Goal: Task Accomplishment & Management: Use online tool/utility

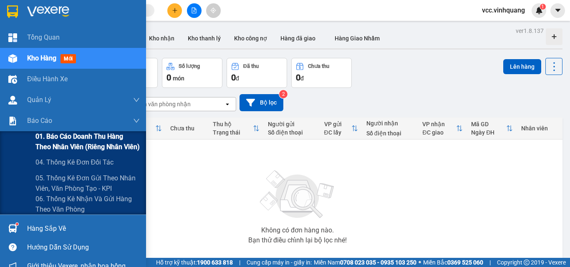
click at [61, 141] on span "01. Báo cáo doanh thu hàng theo nhân viên (riêng nhân viên)" at bounding box center [87, 141] width 104 height 21
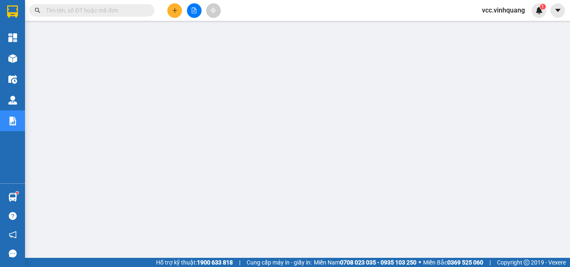
click at [174, 10] on icon "plus" at bounding box center [175, 11] width 6 height 6
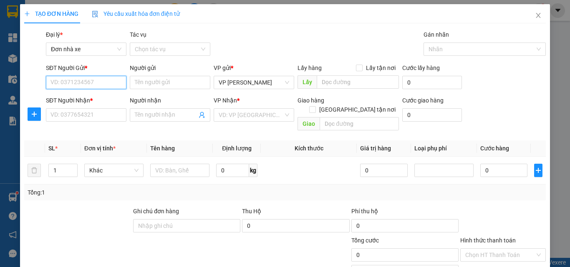
click at [77, 80] on input "SĐT Người Gửi *" at bounding box center [86, 82] width 80 height 13
type input "0911882650"
drag, startPoint x: 99, startPoint y: 98, endPoint x: 97, endPoint y: 111, distance: 12.2
click at [100, 100] on div "0911882650 - vp 64 vcc" at bounding box center [85, 99] width 70 height 9
type input "vp 64 vcc"
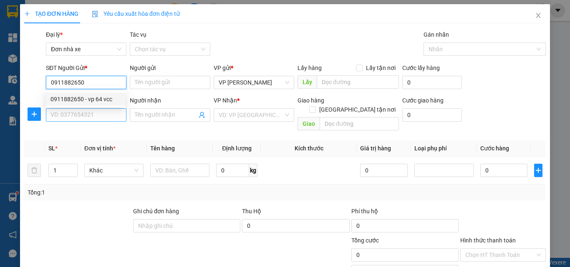
type input "0889232323"
type input "CTY. [GEOGRAPHIC_DATA]"
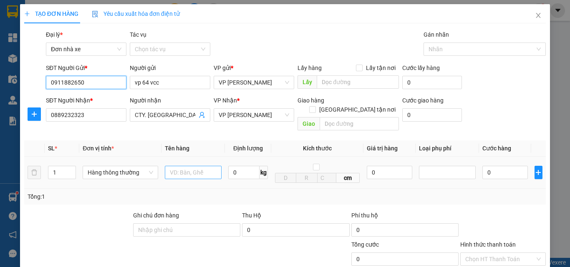
type input "0911882650"
click at [181, 166] on input "text" at bounding box center [193, 172] width 57 height 13
type input "[PERSON_NAME] 12/08"
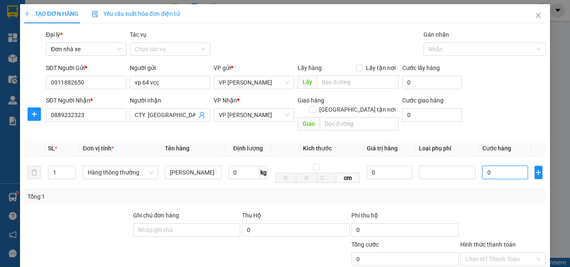
scroll to position [105, 0]
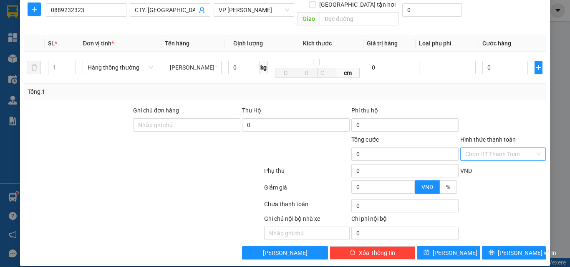
click at [493, 148] on input "Hình thức thanh toán" at bounding box center [500, 154] width 70 height 13
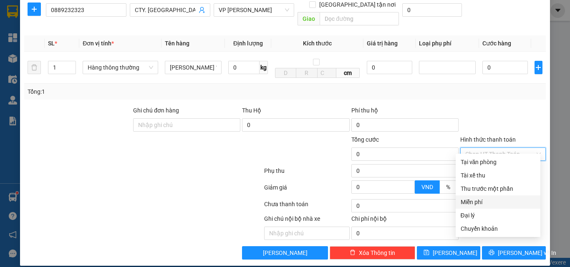
drag, startPoint x: 478, startPoint y: 203, endPoint x: 487, endPoint y: 209, distance: 11.7
click at [478, 203] on div "Miễn phí" at bounding box center [497, 202] width 75 height 9
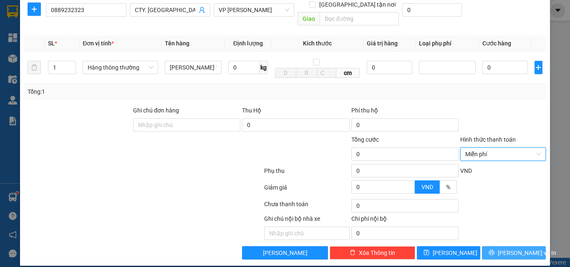
click at [504, 249] on span "[PERSON_NAME] và In" at bounding box center [527, 253] width 58 height 9
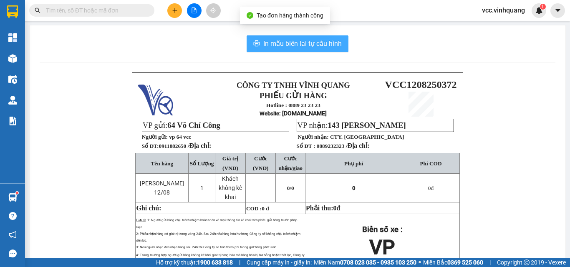
click at [298, 41] on span "In mẫu biên lai tự cấu hình" at bounding box center [302, 43] width 78 height 10
